Goal: Information Seeking & Learning: Learn about a topic

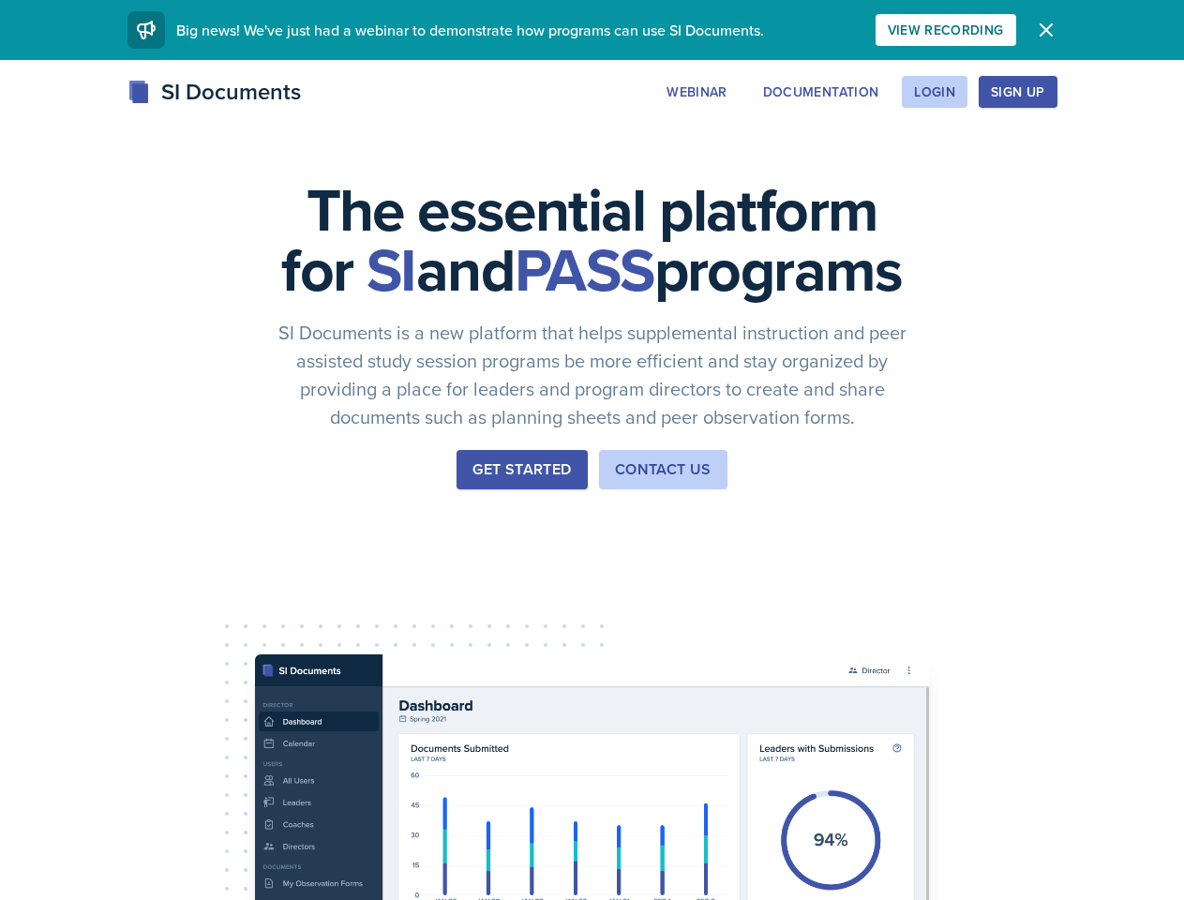
click at [592, 450] on div "The essential platform for SI and PASS programs SI Documents is a new platform …" at bounding box center [592, 629] width 1184 height 1139
click at [1004, 30] on div "View Recording" at bounding box center [946, 29] width 116 height 15
click at [1052, 30] on icon "button" at bounding box center [1046, 29] width 11 height 11
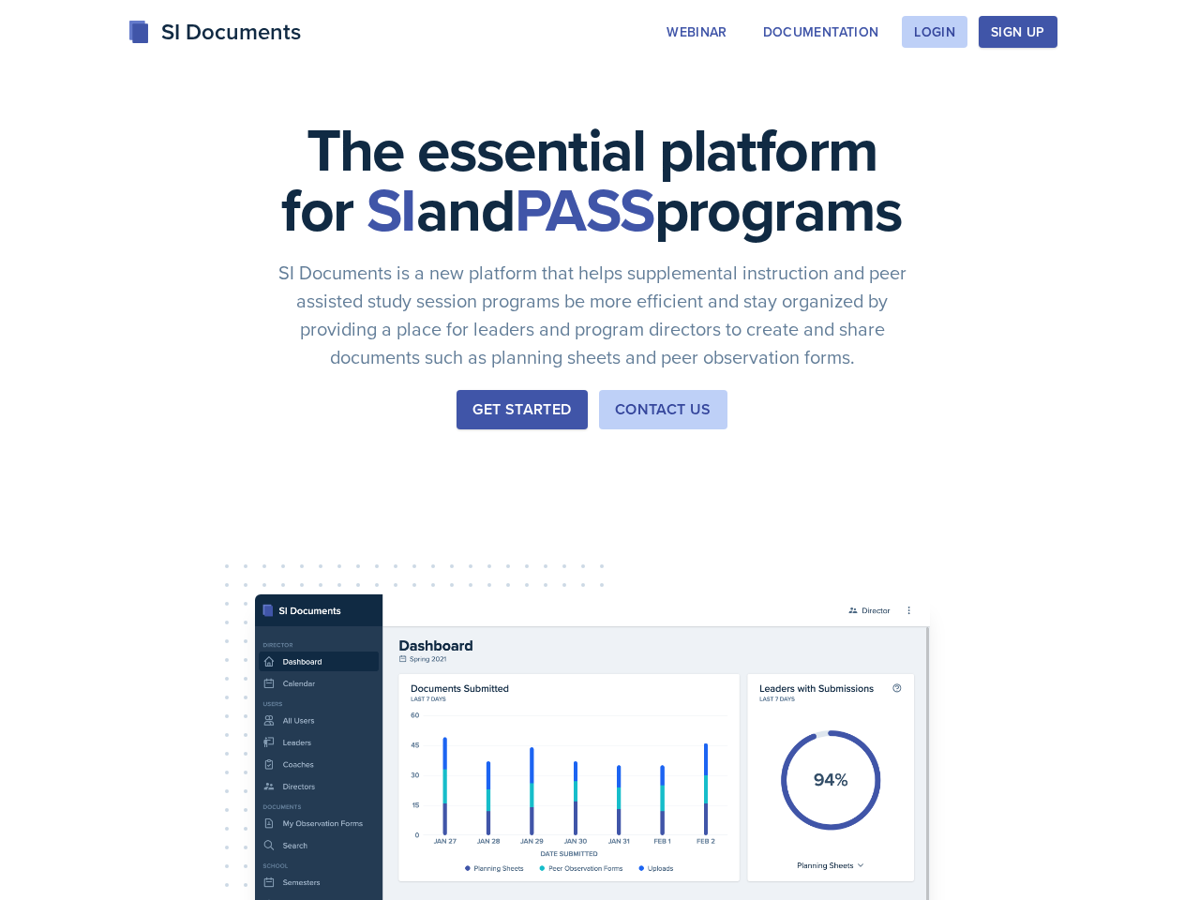
click at [811, 92] on div "The essential platform for SI and PASS programs SI Documents is a new platform …" at bounding box center [592, 569] width 1184 height 1139
click at [934, 92] on div "The essential platform for SI and PASS programs SI Documents is a new platform …" at bounding box center [592, 569] width 1184 height 1139
click at [1047, 92] on div "The essential platform for SI and PASS programs SI Documents is a new platform …" at bounding box center [592, 569] width 1184 height 1139
click at [1130, 92] on div "The essential platform for SI and PASS programs SI Documents is a new platform …" at bounding box center [592, 569] width 1184 height 1139
click at [111, 589] on div "The essential platform for SI and PASS programs SI Documents is a new platform …" at bounding box center [592, 569] width 1184 height 1139
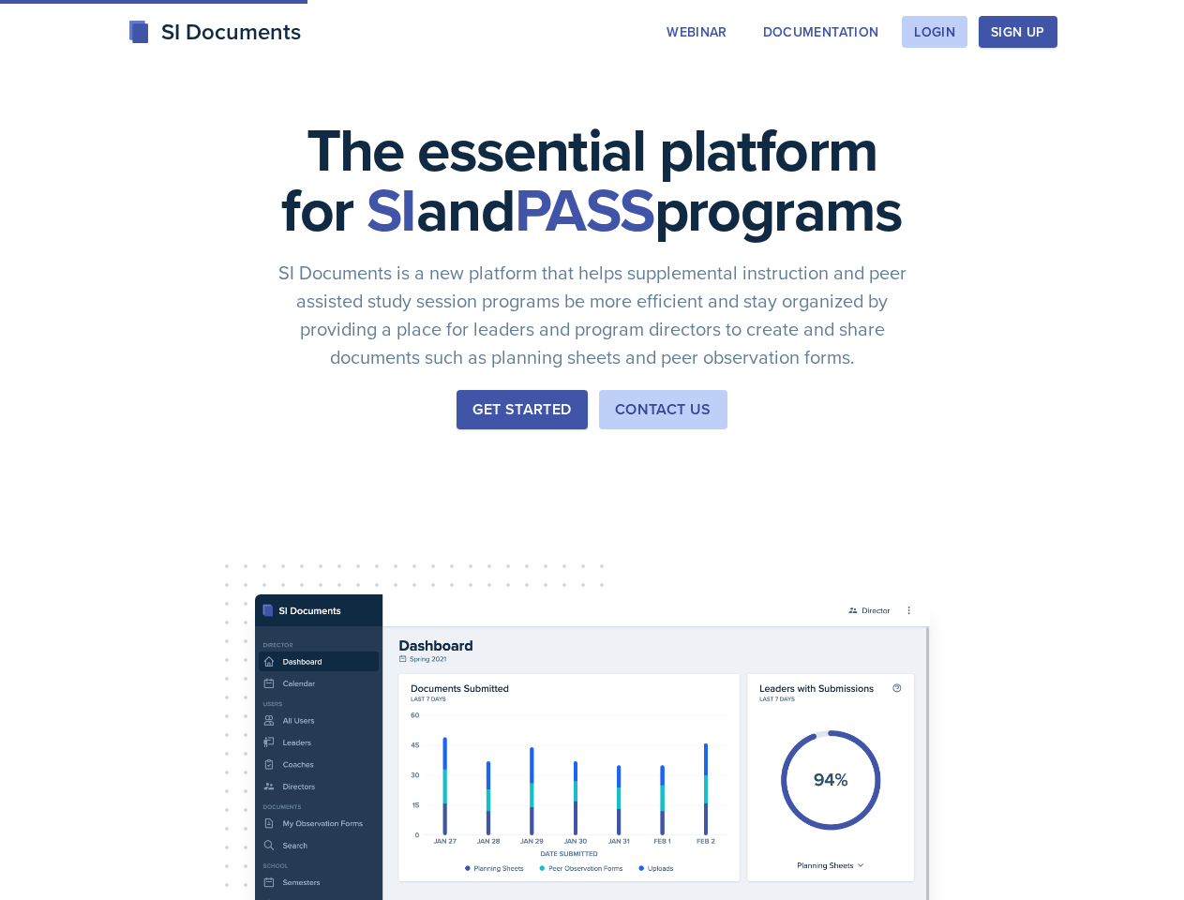
click at [252, 589] on div "The essential platform for SI and PASS programs SI Documents is a new platform …" at bounding box center [592, 569] width 1184 height 1139
